Goal: Book appointment/travel/reservation

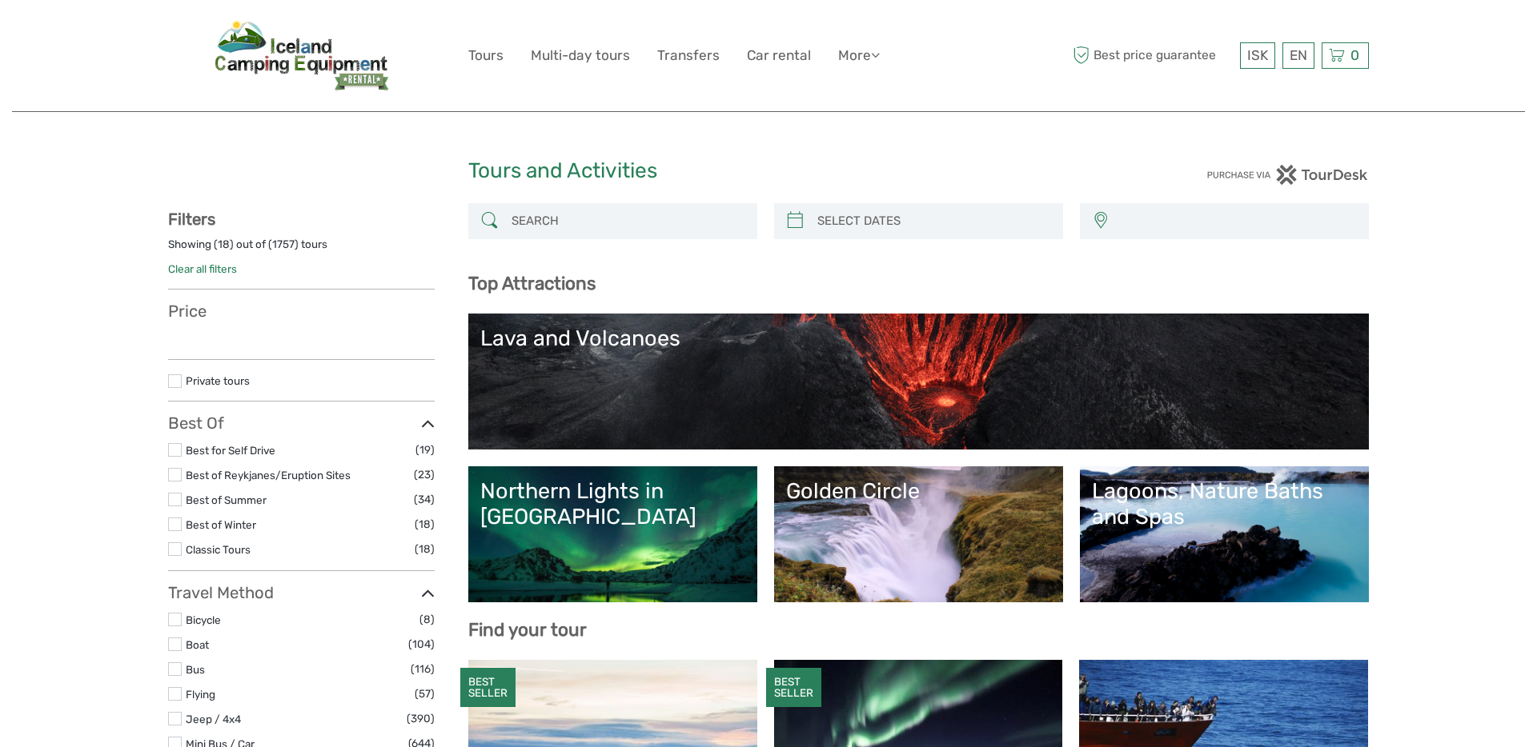
select select
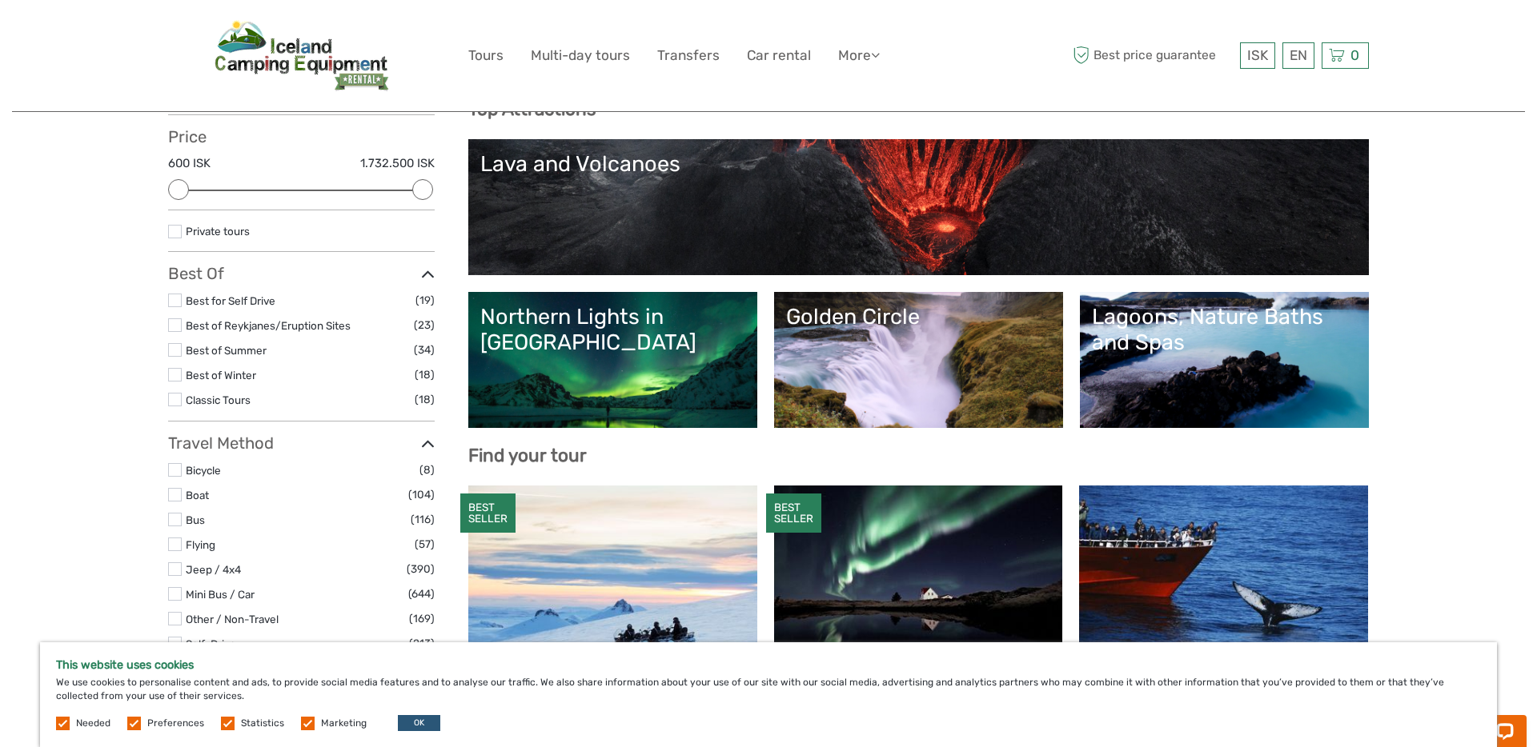
click at [994, 257] on link "Lava and Volcanoes" at bounding box center [918, 207] width 876 height 112
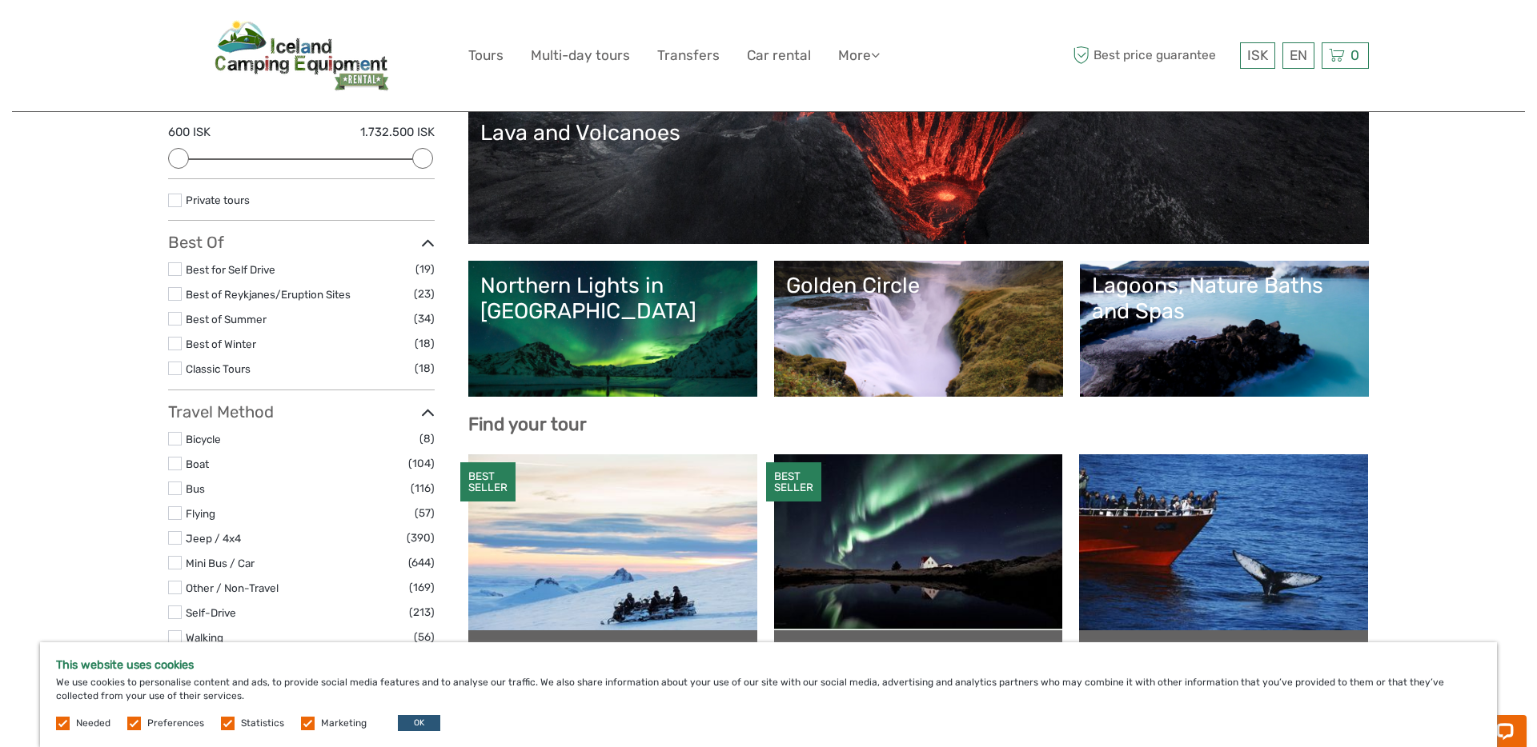
scroll to position [214, 0]
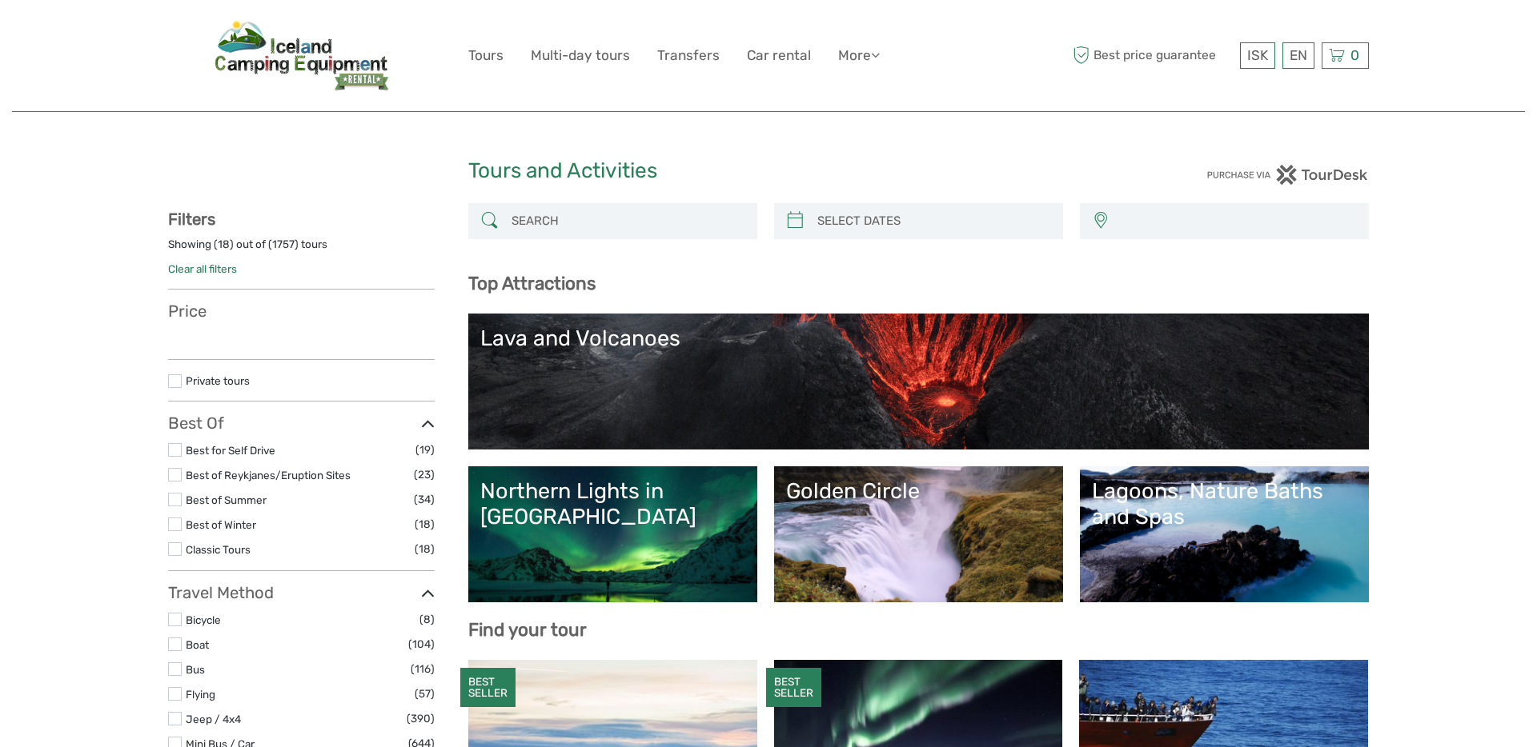
select select
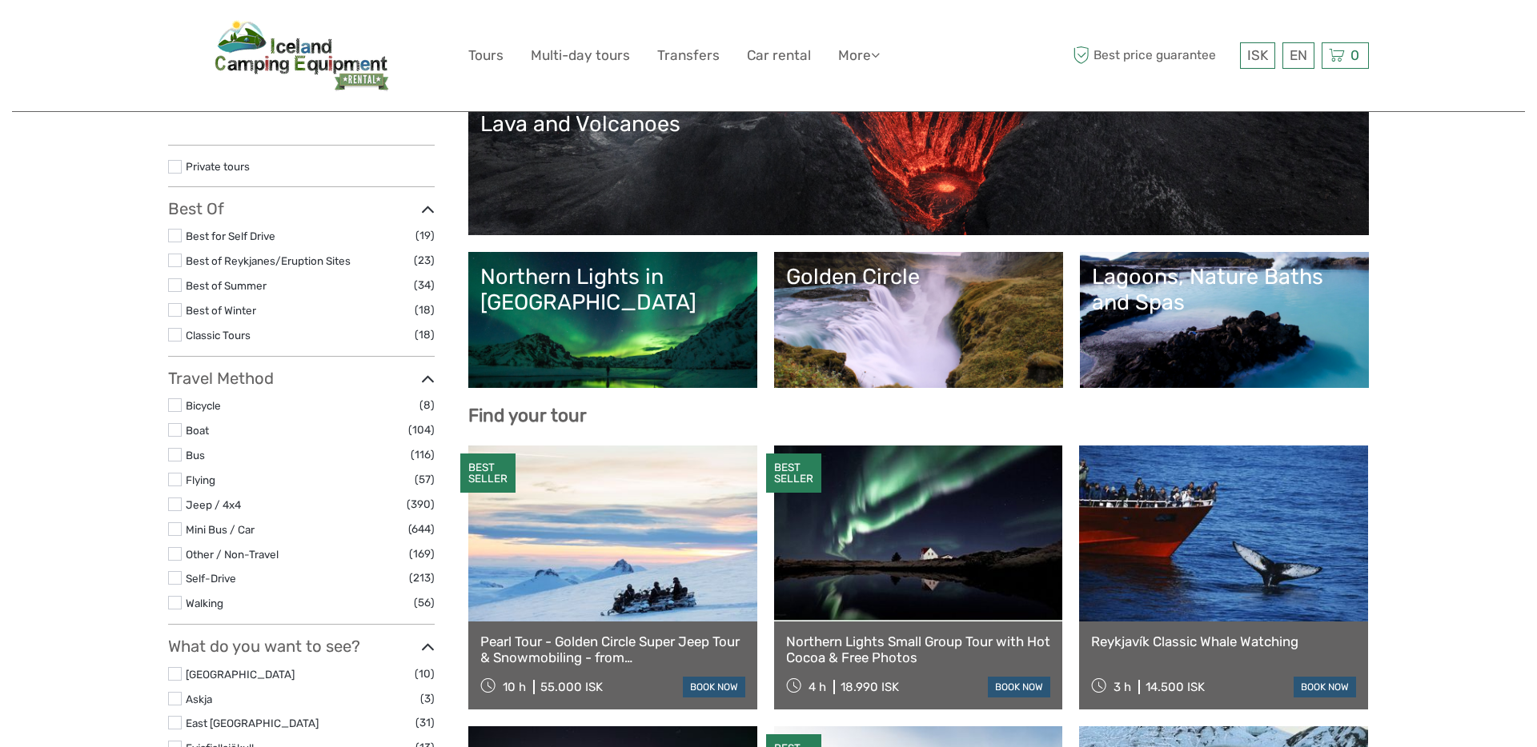
select select
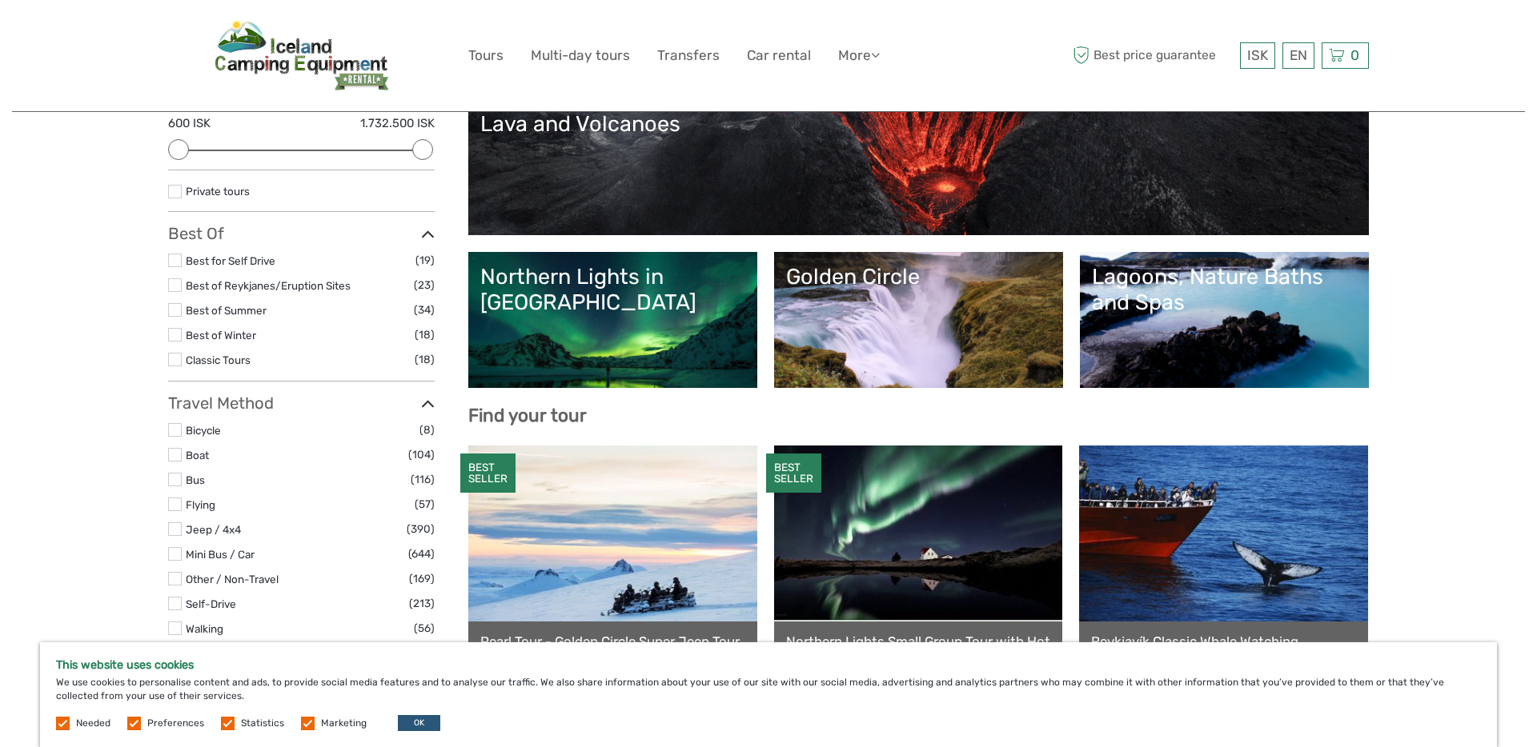
scroll to position [0, 0]
